Goal: Task Accomplishment & Management: Manage account settings

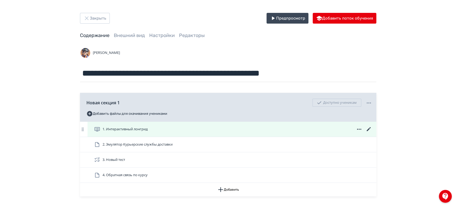
click at [368, 129] on icon at bounding box center [368, 129] width 4 height 4
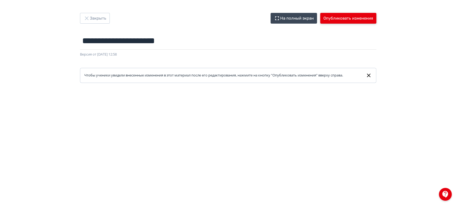
click at [346, 18] on button "Опубликовать изменения" at bounding box center [348, 18] width 56 height 11
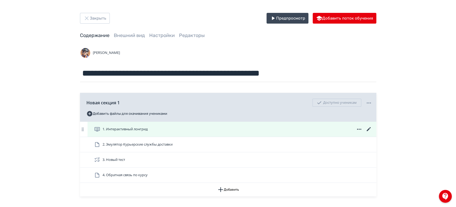
click at [368, 131] on icon at bounding box center [368, 129] width 6 height 6
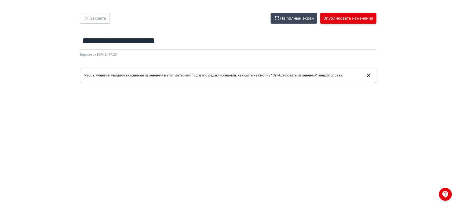
click at [360, 15] on button "Опубликовать изменения" at bounding box center [348, 18] width 56 height 11
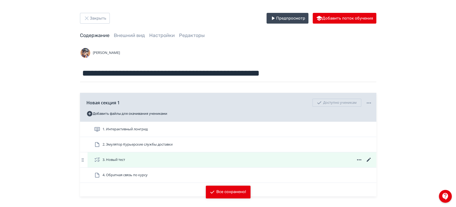
click at [368, 159] on icon at bounding box center [368, 160] width 4 height 4
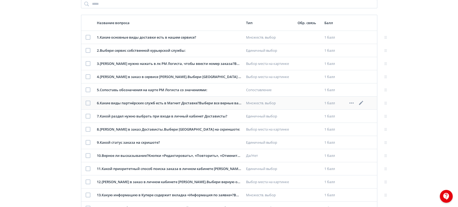
scroll to position [89, 0]
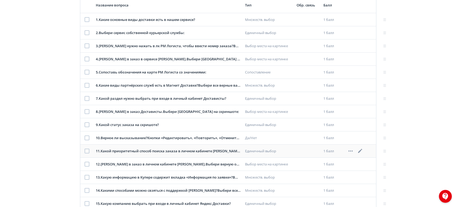
click at [358, 151] on icon at bounding box center [360, 151] width 6 height 6
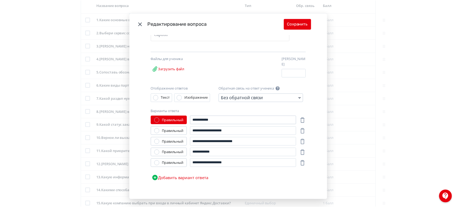
scroll to position [99, 0]
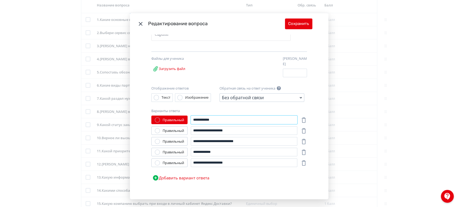
click at [223, 116] on input "**********" at bounding box center [244, 120] width 106 height 9
type input "**********"
click at [296, 22] on button "Сохранить" at bounding box center [298, 24] width 27 height 11
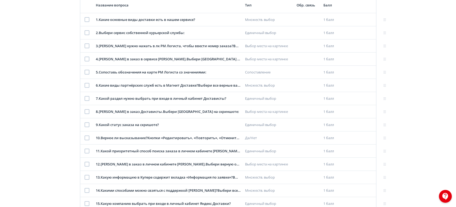
click at [412, 65] on div "**********" at bounding box center [228, 107] width 456 height 392
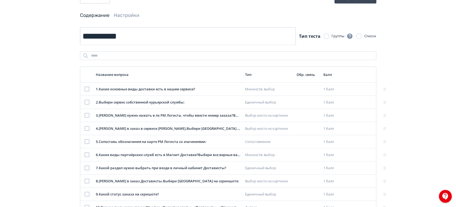
scroll to position [0, 0]
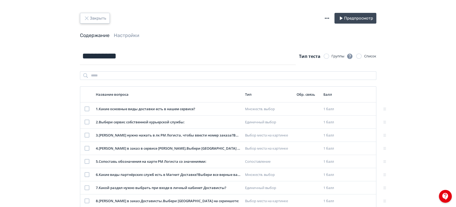
click at [94, 17] on button "Закрыть" at bounding box center [95, 18] width 30 height 11
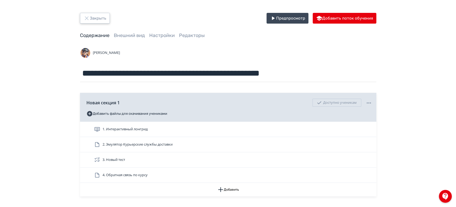
click at [96, 20] on button "Закрыть" at bounding box center [95, 18] width 30 height 11
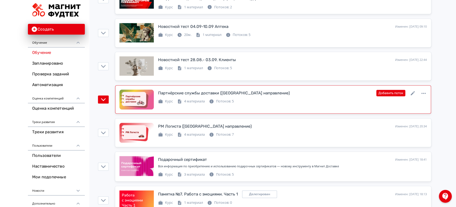
scroll to position [357, 0]
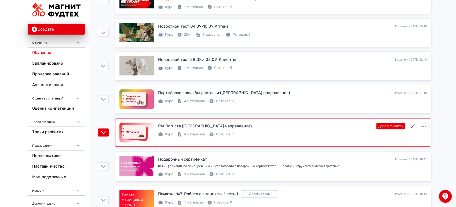
click at [414, 124] on icon at bounding box center [412, 126] width 6 height 6
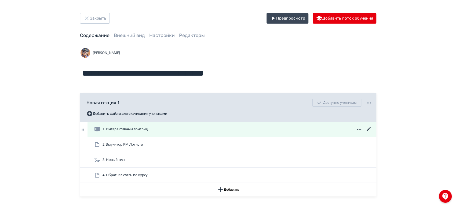
click at [369, 130] on icon at bounding box center [368, 129] width 6 height 6
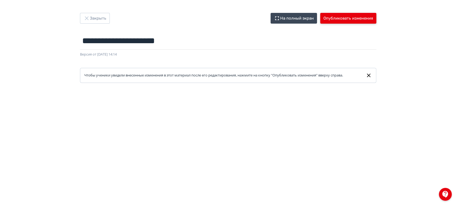
click at [348, 17] on button "Опубликовать изменения" at bounding box center [348, 18] width 56 height 11
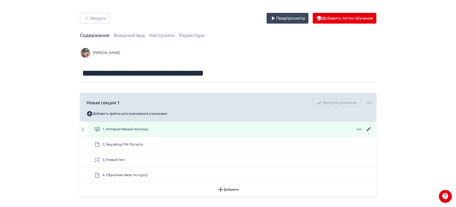
click at [367, 130] on icon at bounding box center [368, 129] width 4 height 4
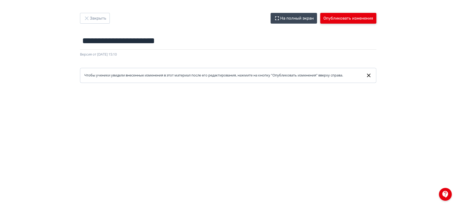
click at [340, 19] on button "Опубликовать изменения" at bounding box center [348, 18] width 56 height 11
